Goal: Navigation & Orientation: Find specific page/section

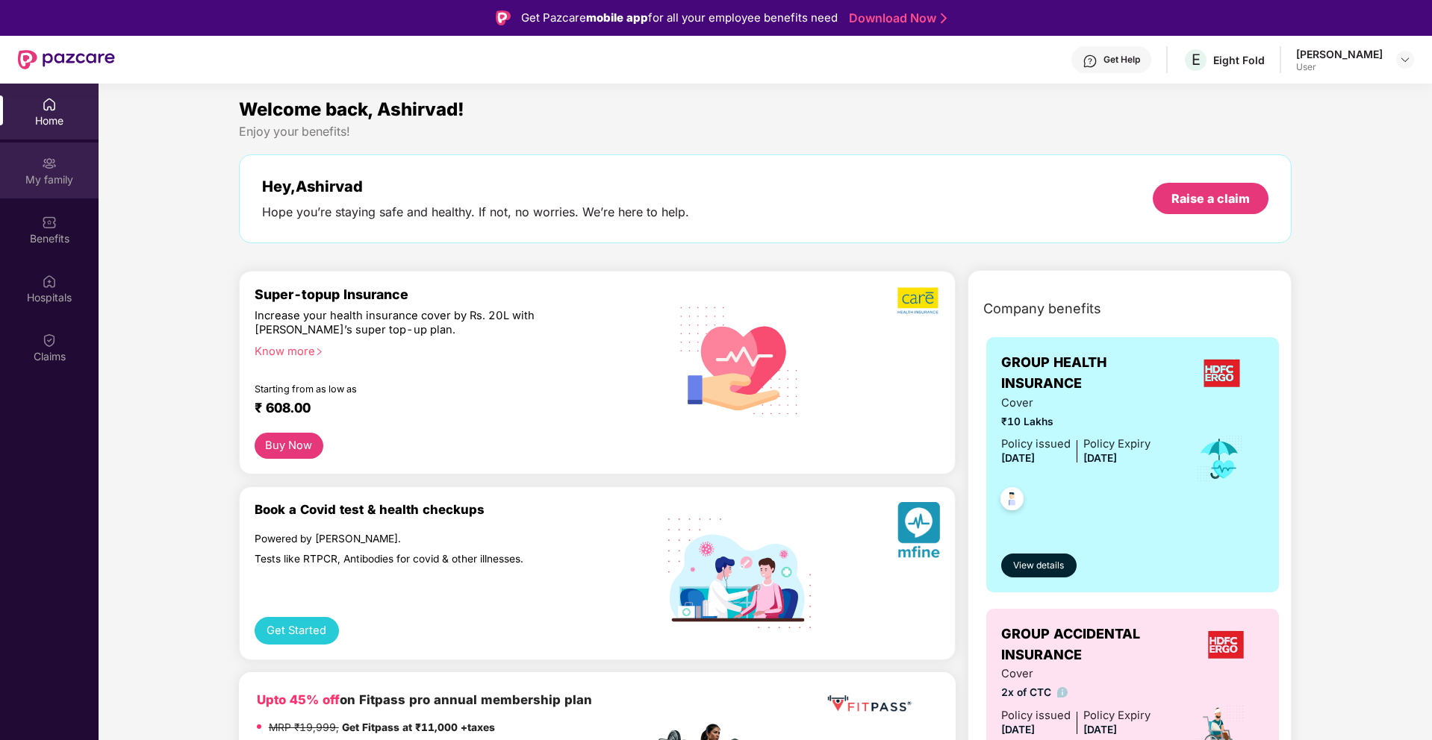
click at [48, 176] on div "My family" at bounding box center [49, 179] width 99 height 15
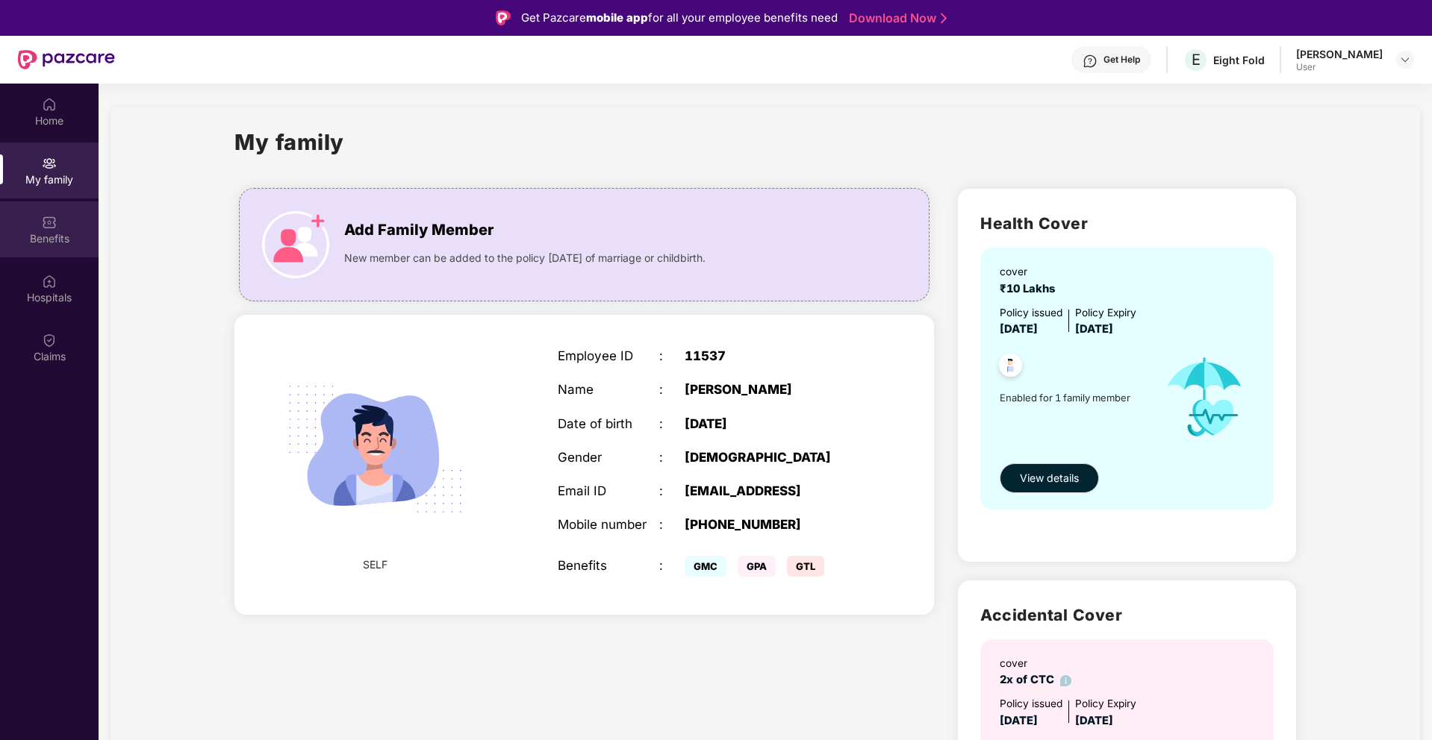
click at [46, 250] on div "Benefits" at bounding box center [49, 230] width 99 height 56
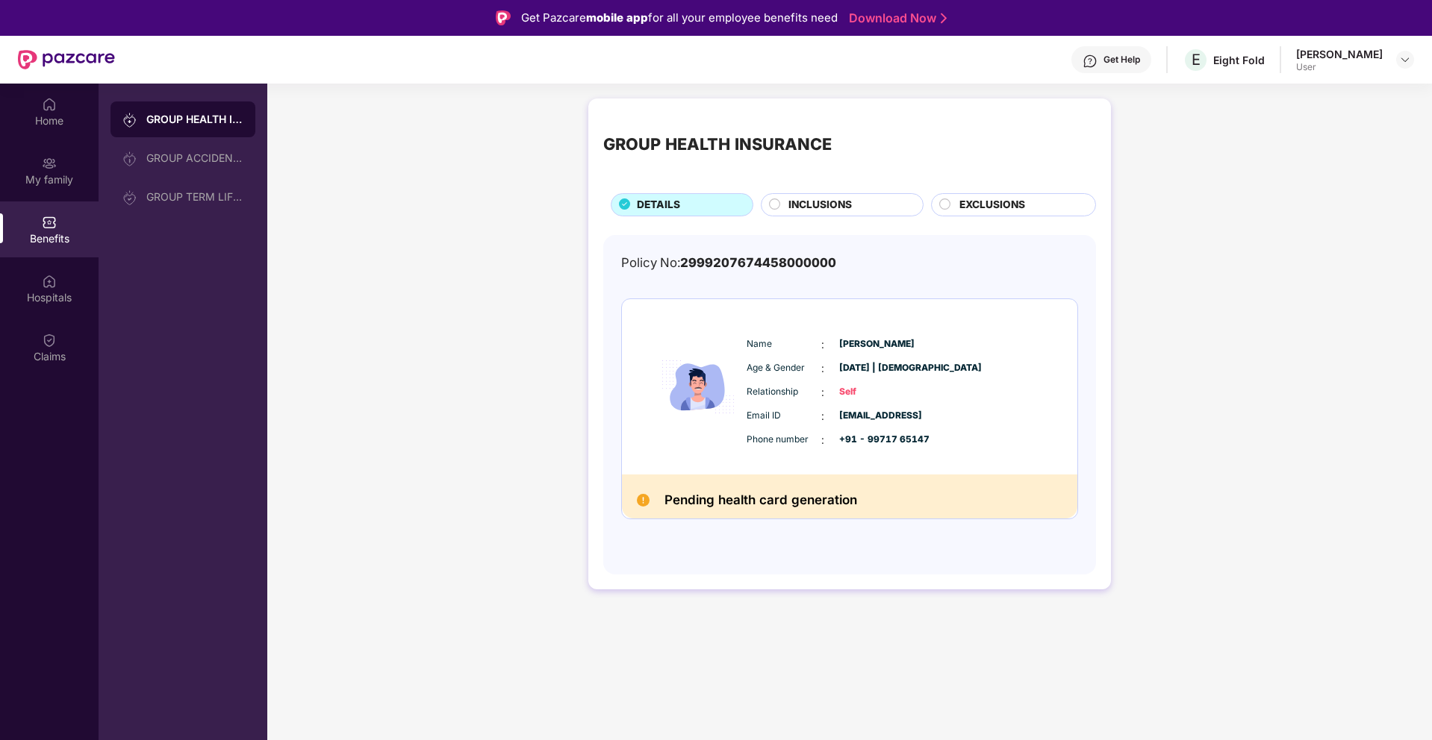
click at [1132, 54] on div "Get Help" at bounding box center [1121, 60] width 37 height 12
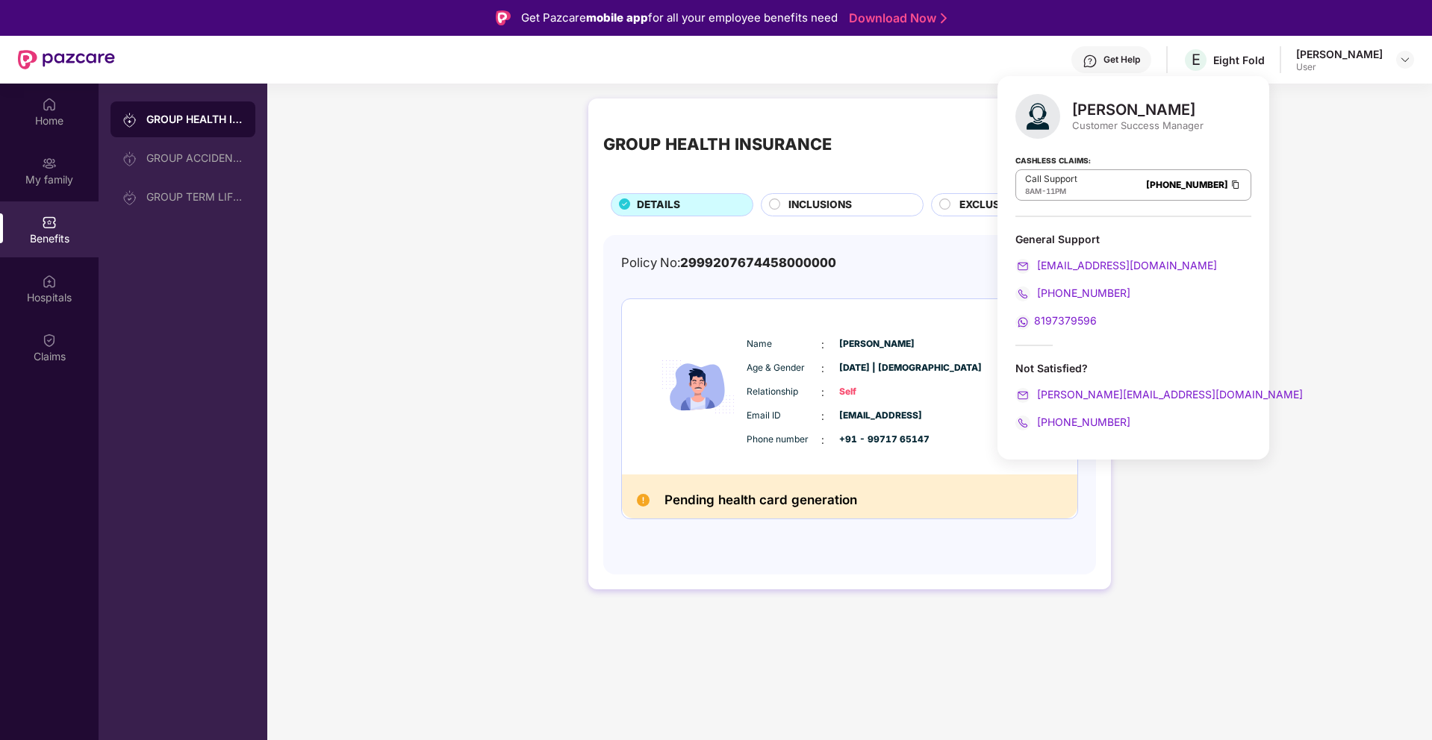
click at [1132, 54] on div "Get Help" at bounding box center [1121, 60] width 37 height 12
